Goal: Task Accomplishment & Management: Manage account settings

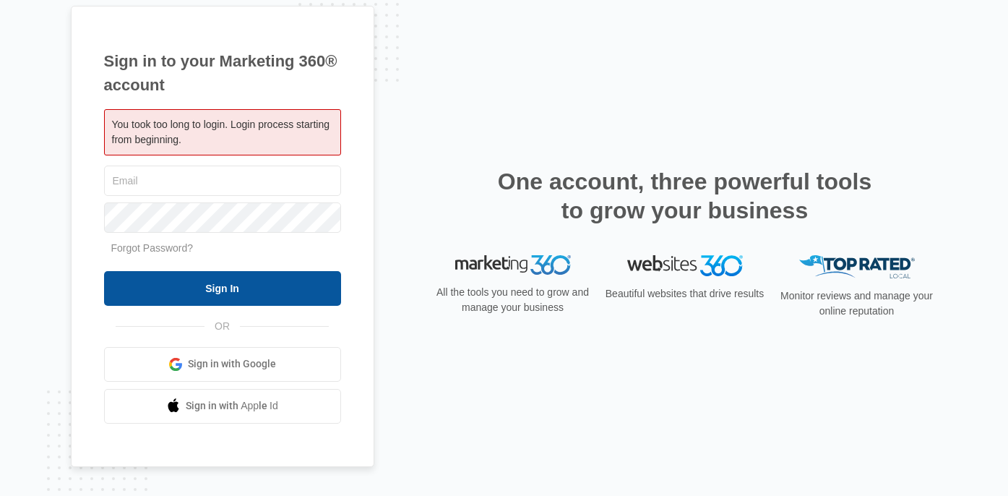
type input "[EMAIL_ADDRESS][DOMAIN_NAME]"
click at [207, 290] on input "Sign In" at bounding box center [222, 288] width 237 height 35
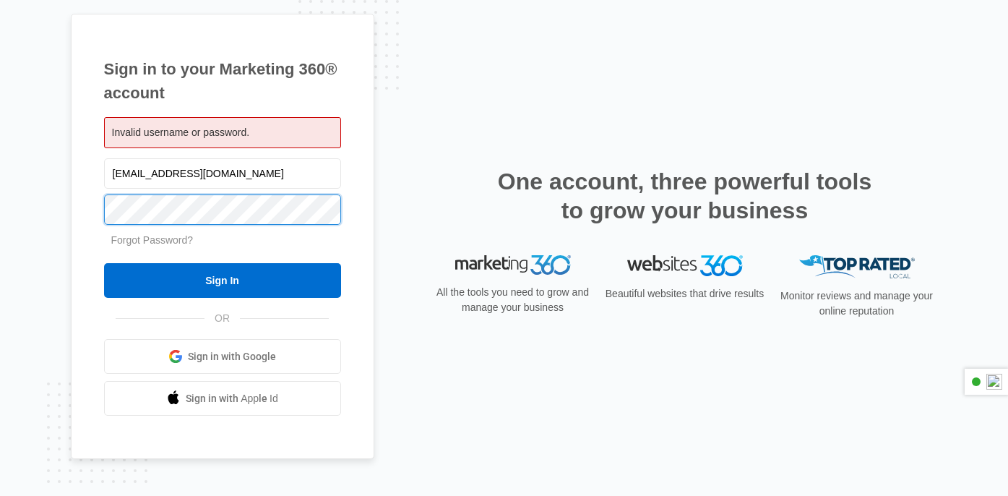
click at [0, 194] on html "Sign in to your Marketing 360® account Invalid username or password. [EMAIL_ADD…" at bounding box center [504, 248] width 1008 height 496
click at [85, 241] on div "Sign in to your Marketing 360® account Invalid username or password. [EMAIL_ADD…" at bounding box center [223, 237] width 304 height 446
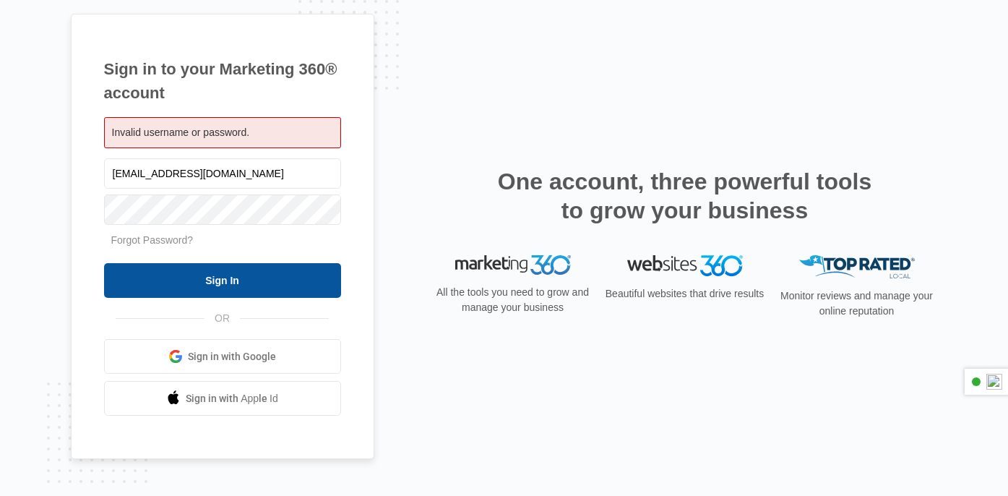
click at [199, 272] on input "Sign In" at bounding box center [222, 280] width 237 height 35
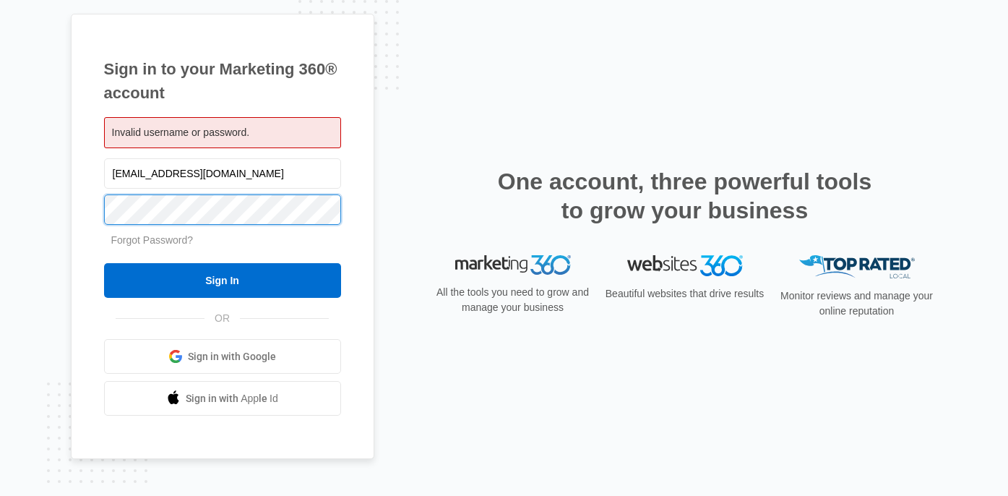
click at [90, 205] on div "Sign in to your Marketing 360® account Invalid username or password. oakmeadowr…" at bounding box center [223, 237] width 304 height 446
click at [60, 228] on div "Sign in to your Marketing 360® account Invalid username or password. oakmeadowr…" at bounding box center [504, 248] width 1008 height 496
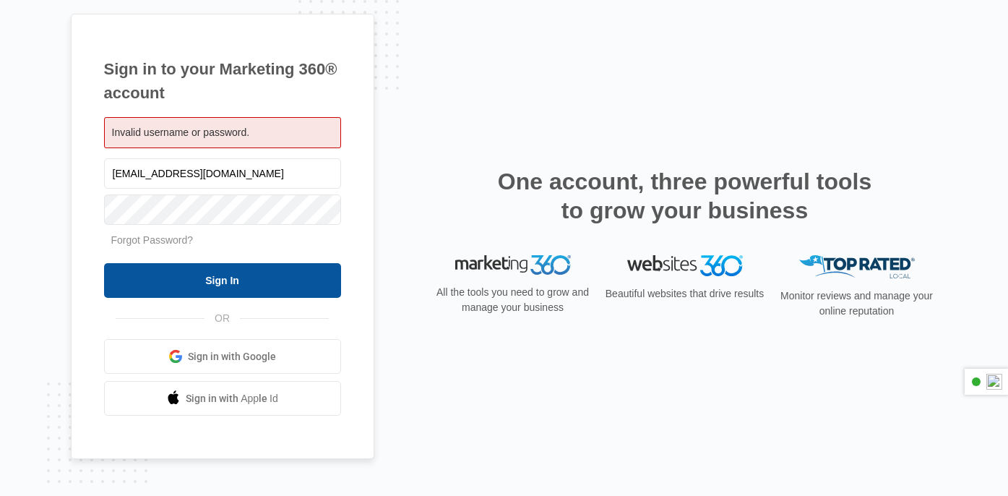
click at [195, 274] on input "Sign In" at bounding box center [222, 280] width 237 height 35
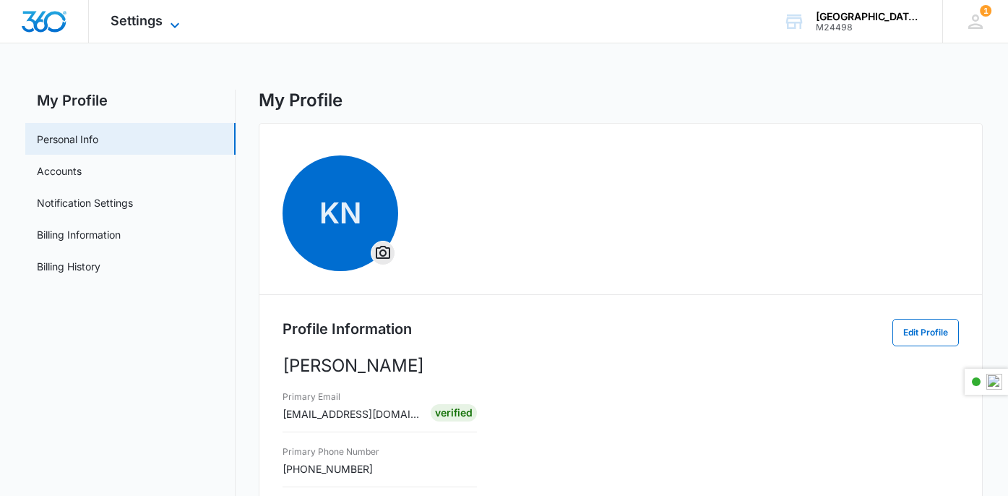
click at [166, 19] on icon at bounding box center [174, 25] width 17 height 17
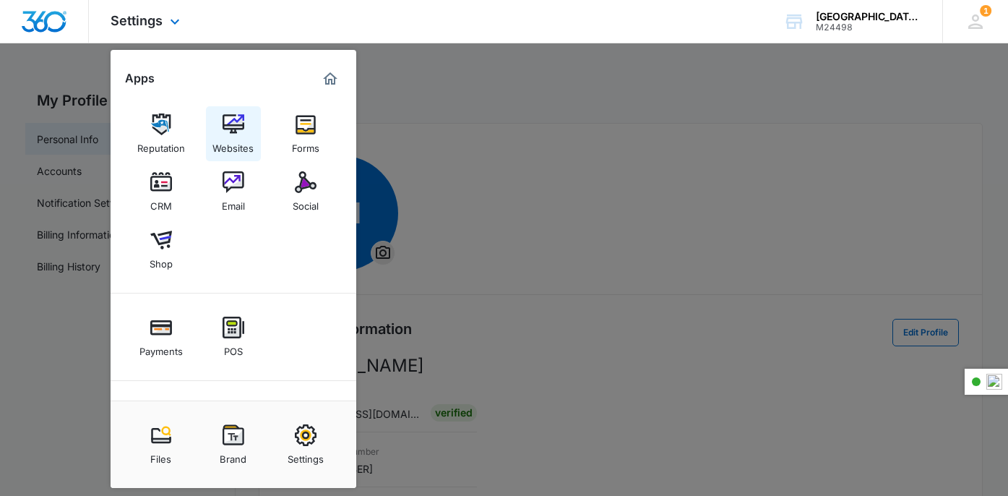
click at [238, 130] on img at bounding box center [234, 124] width 22 height 22
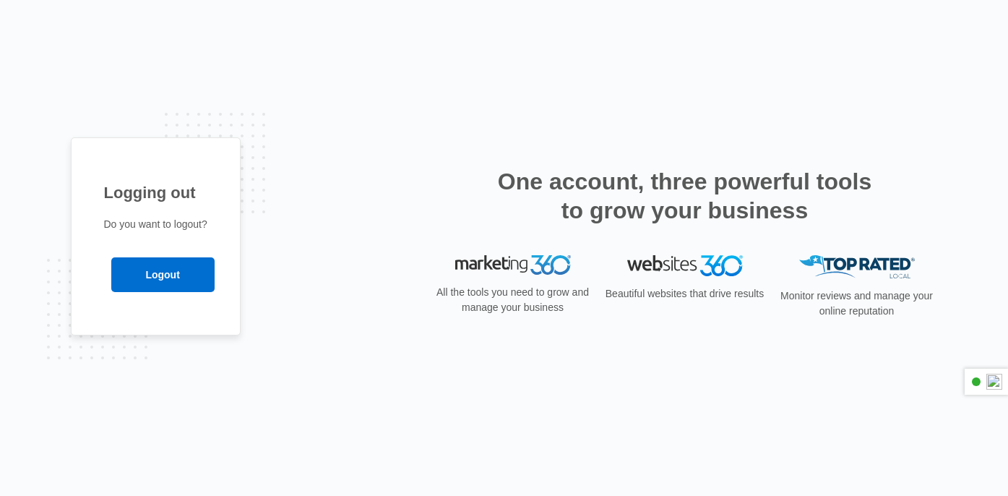
click at [150, 253] on div "Logout" at bounding box center [155, 267] width 103 height 50
click at [171, 288] on input "Logout" at bounding box center [162, 274] width 103 height 35
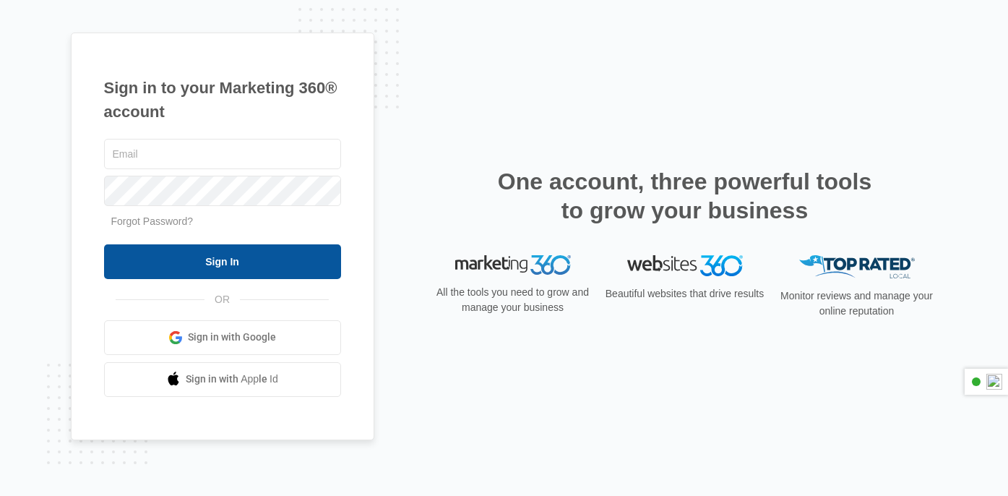
type input "[EMAIL_ADDRESS][DOMAIN_NAME]"
click at [239, 251] on input "Sign In" at bounding box center [222, 261] width 237 height 35
